Goal: Information Seeking & Learning: Learn about a topic

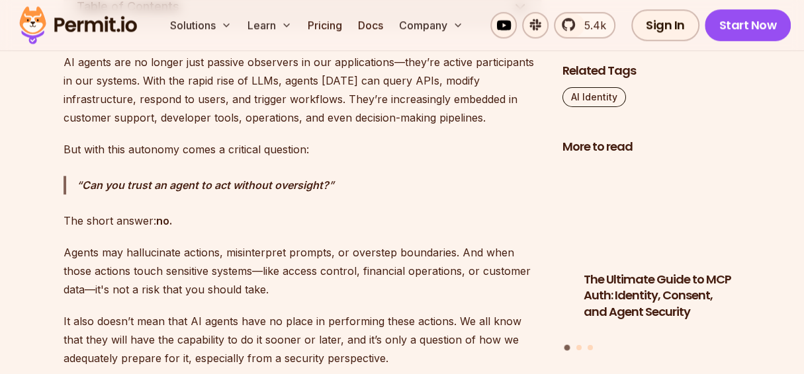
scroll to position [831, 0]
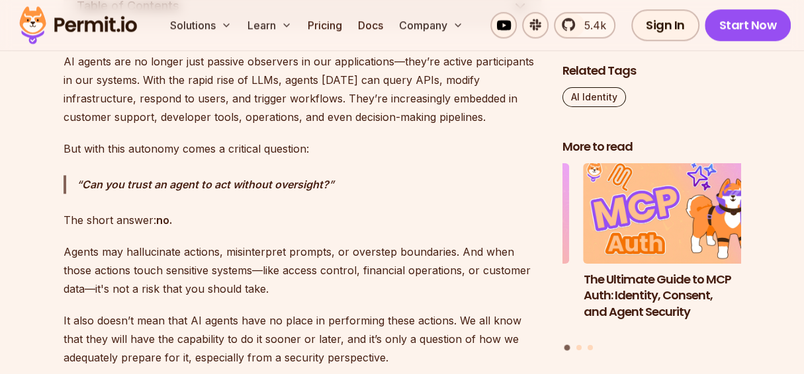
click at [218, 178] on strong "Can you trust an agent to act without oversight?" at bounding box center [205, 184] width 247 height 13
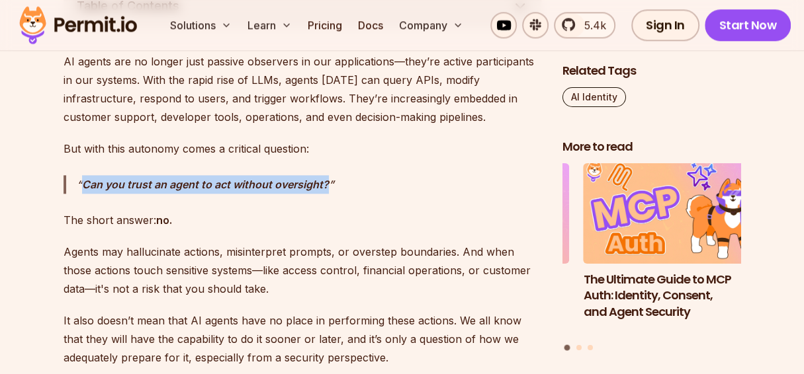
click at [218, 178] on strong "Can you trust an agent to act without oversight?" at bounding box center [205, 184] width 247 height 13
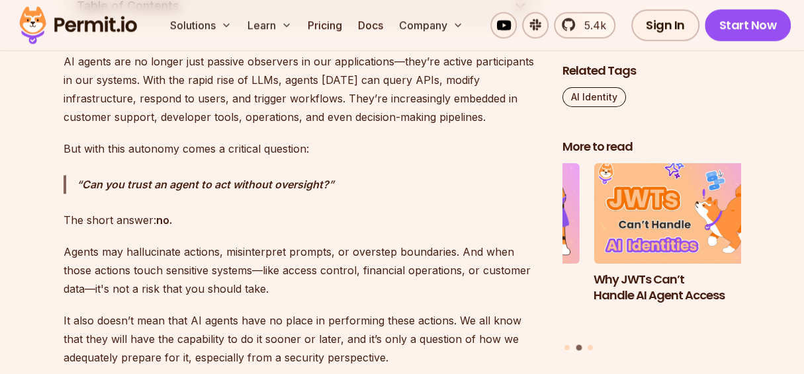
click at [220, 214] on p "The short answer: no." at bounding box center [303, 220] width 478 height 19
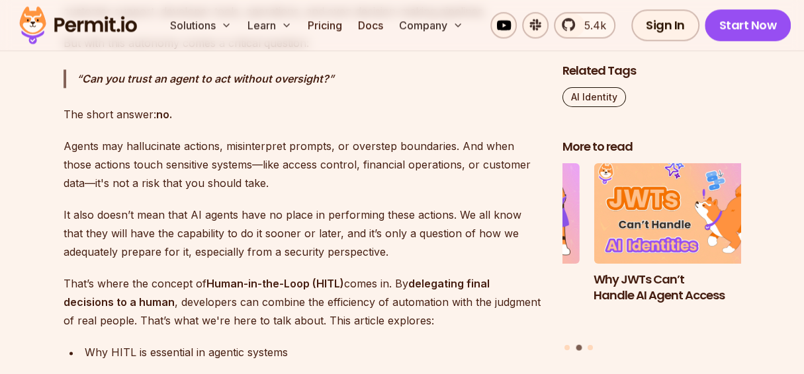
scroll to position [943, 0]
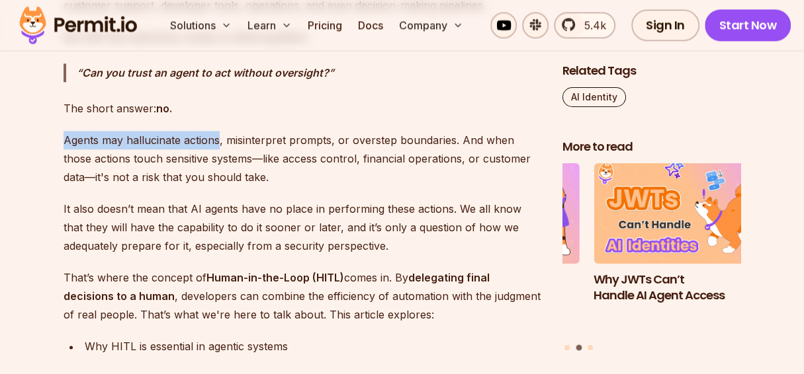
drag, startPoint x: 217, startPoint y: 136, endPoint x: 5, endPoint y: 139, distance: 211.7
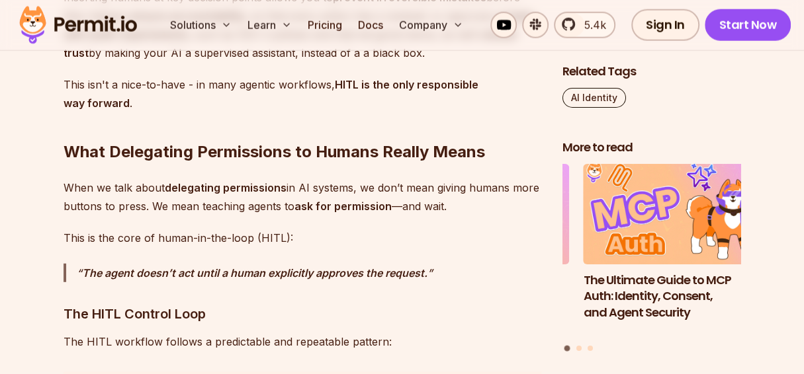
scroll to position [1948, 0]
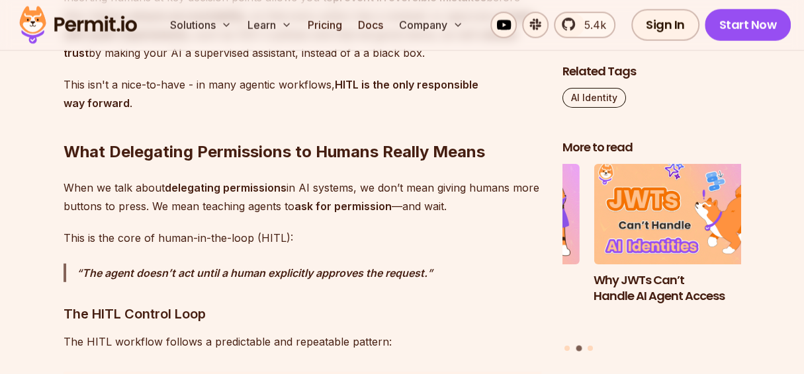
click at [263, 137] on h2 "What Delegating Permissions to Humans Really Means" at bounding box center [303, 126] width 478 height 74
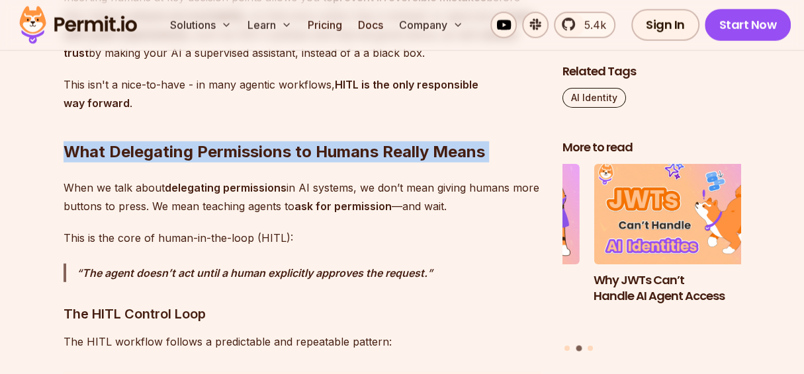
click at [263, 137] on h2 "What Delegating Permissions to Humans Really Means" at bounding box center [303, 126] width 478 height 74
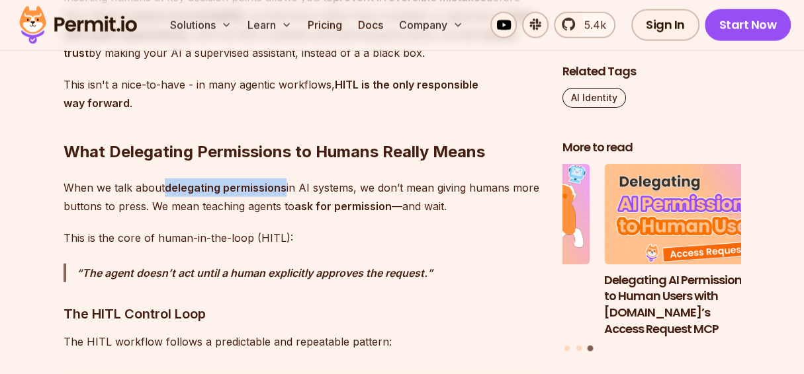
drag, startPoint x: 164, startPoint y: 167, endPoint x: 286, endPoint y: 164, distance: 121.8
click at [286, 179] on p "When we talk about delegating permissions in AI systems, we don’t mean giving h…" at bounding box center [303, 197] width 478 height 37
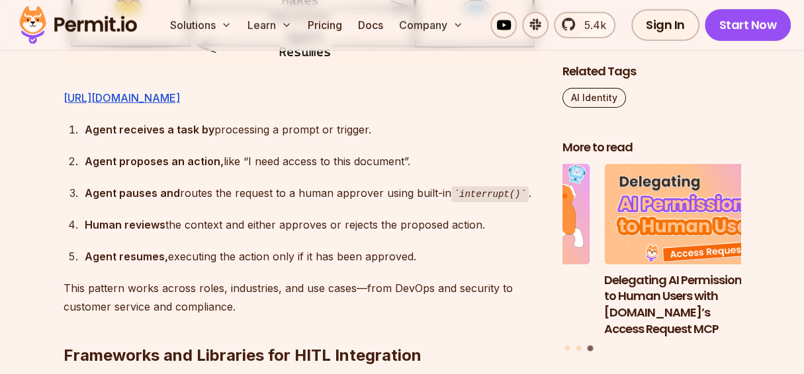
scroll to position [2411, 0]
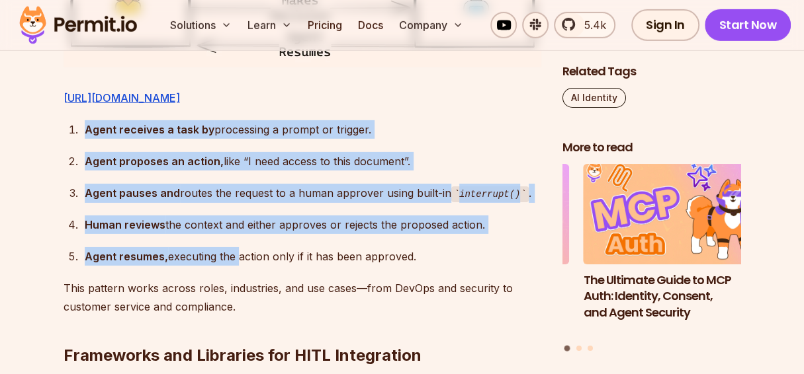
drag, startPoint x: 70, startPoint y: 165, endPoint x: 236, endPoint y: 290, distance: 207.3
click at [236, 267] on ol "Agent receives a task by processing a prompt or trigger. Agent proposes an acti…" at bounding box center [303, 193] width 478 height 146
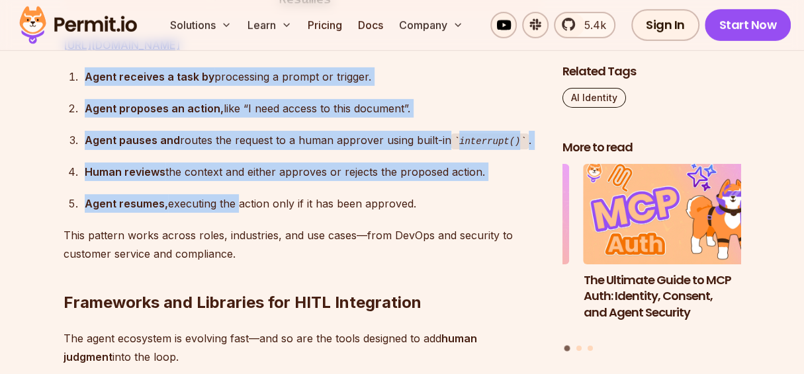
scroll to position [2467, 0]
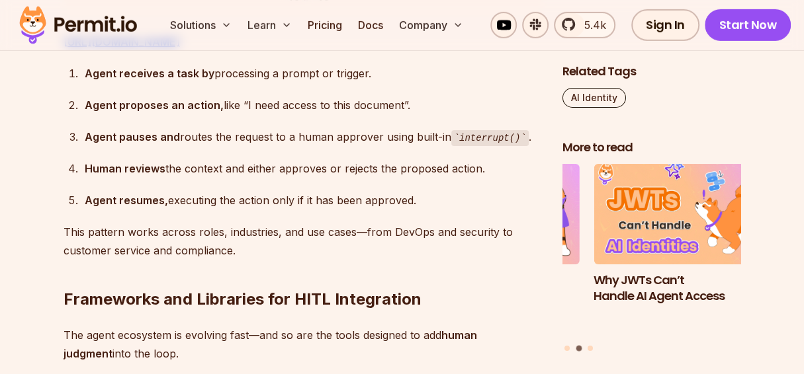
drag, startPoint x: 67, startPoint y: 104, endPoint x: 418, endPoint y: 242, distance: 376.9
click at [418, 210] on ol "Agent receives a task by processing a prompt or trigger. Agent proposes an acti…" at bounding box center [303, 137] width 478 height 146
copy ol "Agent receives a task by processing a prompt or trigger. Agent proposes an acti…"
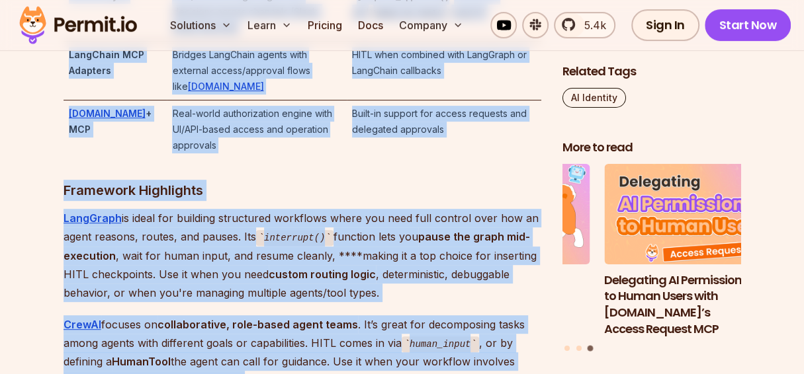
scroll to position [3084, 0]
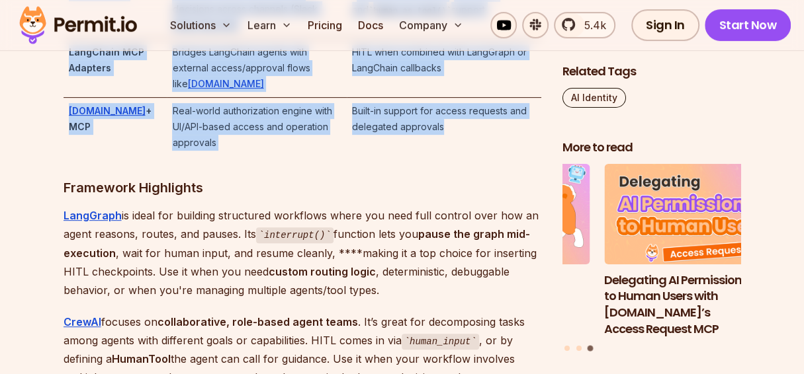
drag, startPoint x: 62, startPoint y: 61, endPoint x: 478, endPoint y: 126, distance: 420.6
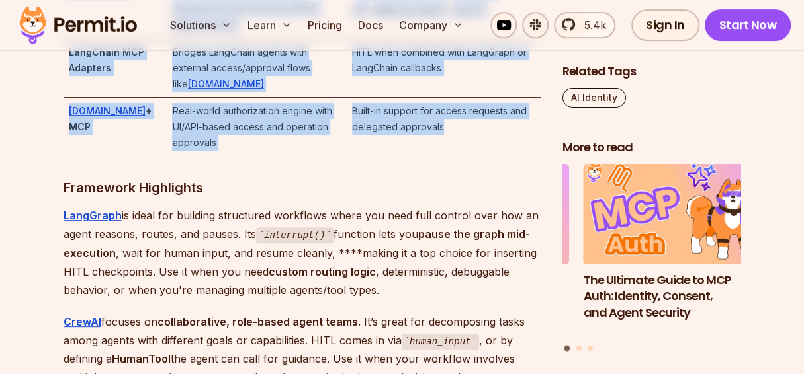
copy div "Loremipsum dol Sitametco adi ELIT Seddoeiusmo Tem incid utlaboree do magnaali e…"
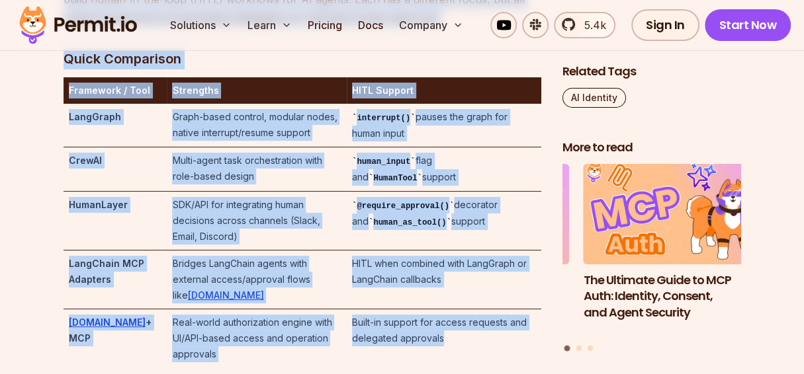
scroll to position [2863, 0]
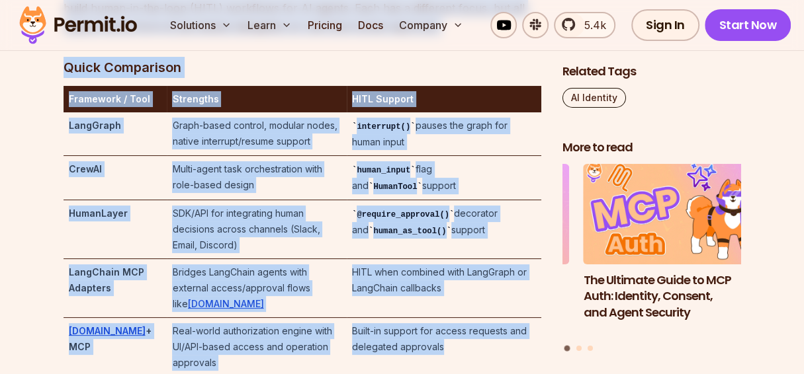
click at [167, 156] on td "Graph-based control, modular nodes, native interrupt/resume support" at bounding box center [256, 134] width 179 height 44
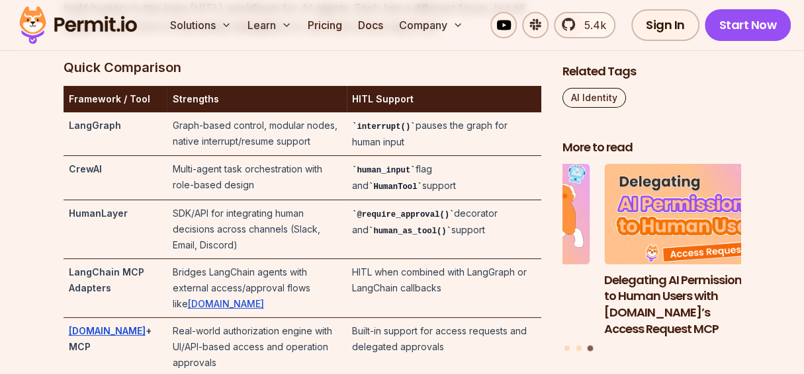
click at [289, 78] on h3 "Quick Comparison" at bounding box center [303, 67] width 478 height 21
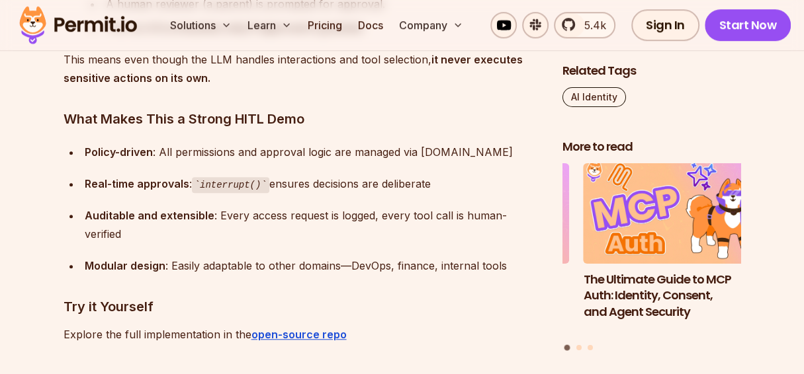
scroll to position [6258, 0]
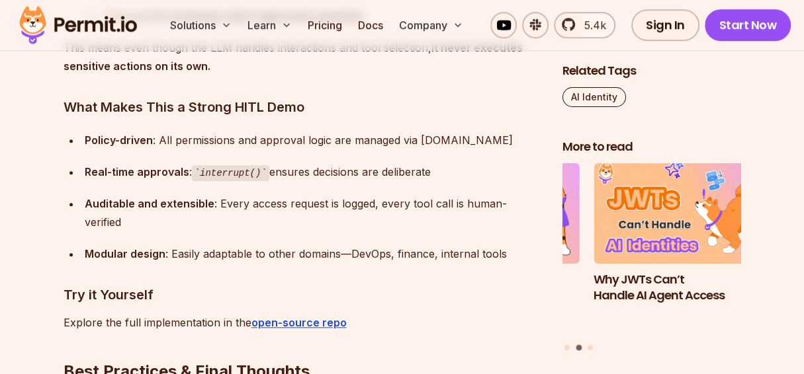
click at [288, 97] on h3 "What Makes This a Strong HITL Demo" at bounding box center [303, 107] width 478 height 21
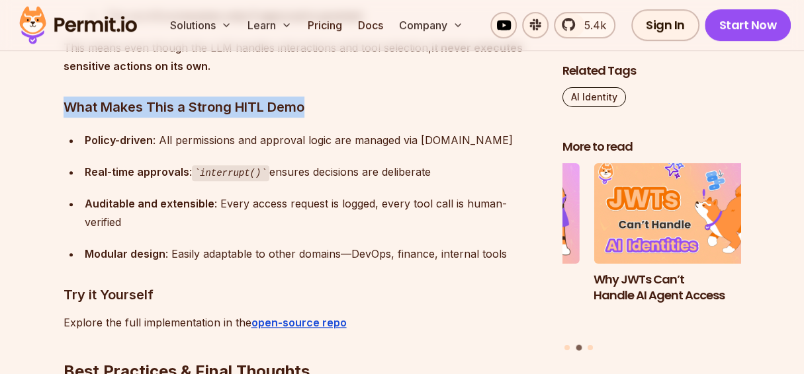
click at [288, 97] on h3 "What Makes This a Strong HITL Demo" at bounding box center [303, 107] width 478 height 21
click at [343, 97] on h3 "What Makes This a Strong HITL Demo" at bounding box center [303, 107] width 478 height 21
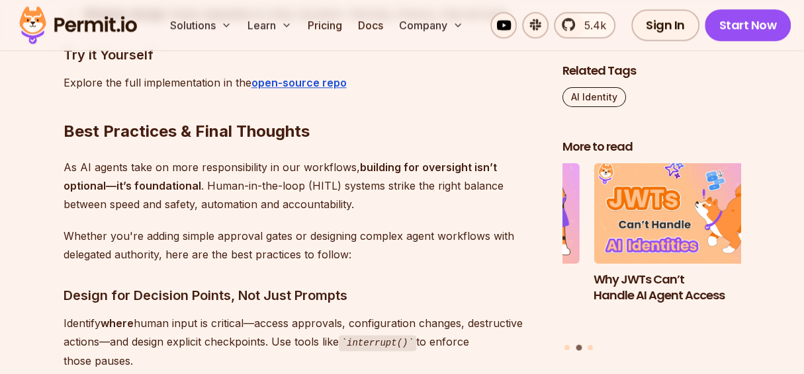
scroll to position [6497, 0]
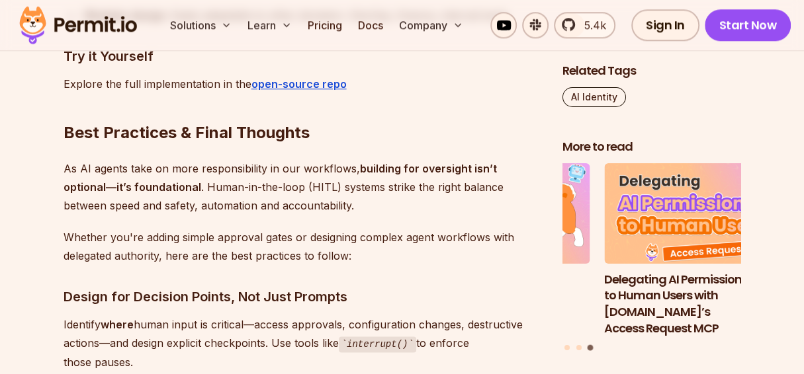
click at [267, 95] on h2 "Best Practices & Final Thoughts" at bounding box center [303, 106] width 478 height 74
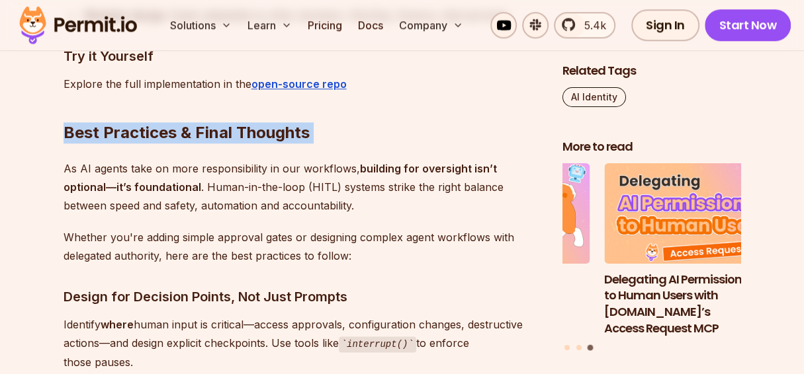
click at [267, 95] on h2 "Best Practices & Final Thoughts" at bounding box center [303, 106] width 478 height 74
click at [314, 91] on h2 "Best Practices & Final Thoughts" at bounding box center [303, 106] width 478 height 74
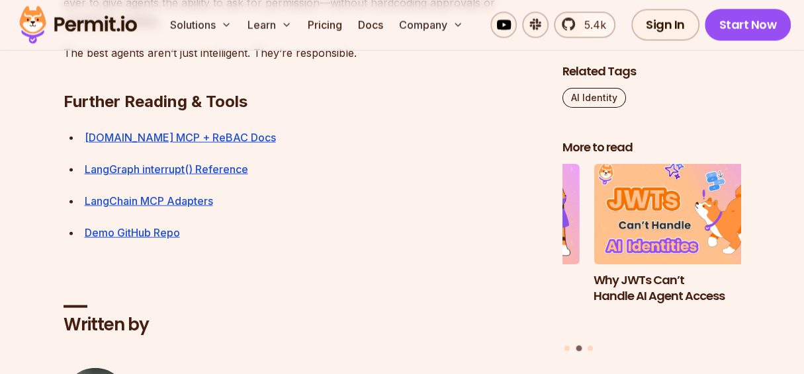
scroll to position [7343, 0]
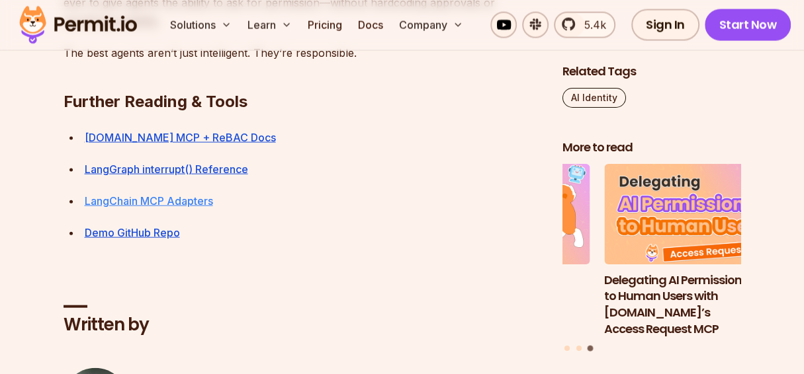
click at [193, 194] on link "LangChain MCP Adapters" at bounding box center [149, 200] width 128 height 13
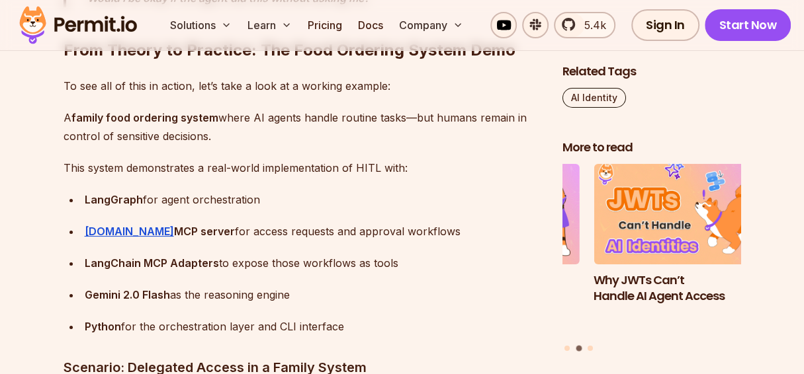
scroll to position [5731, 0]
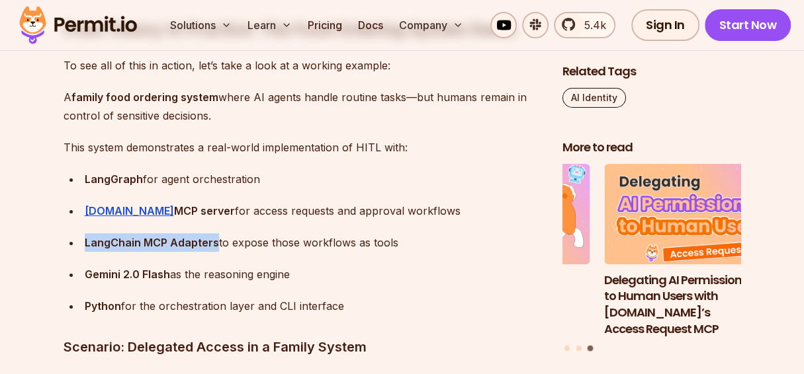
drag, startPoint x: 85, startPoint y: 224, endPoint x: 214, endPoint y: 227, distance: 129.7
click at [214, 236] on strong "LangChain MCP Adapters" at bounding box center [152, 242] width 134 height 13
copy strong "LangChain MCP Adapters"
